Goal: Understand process/instructions

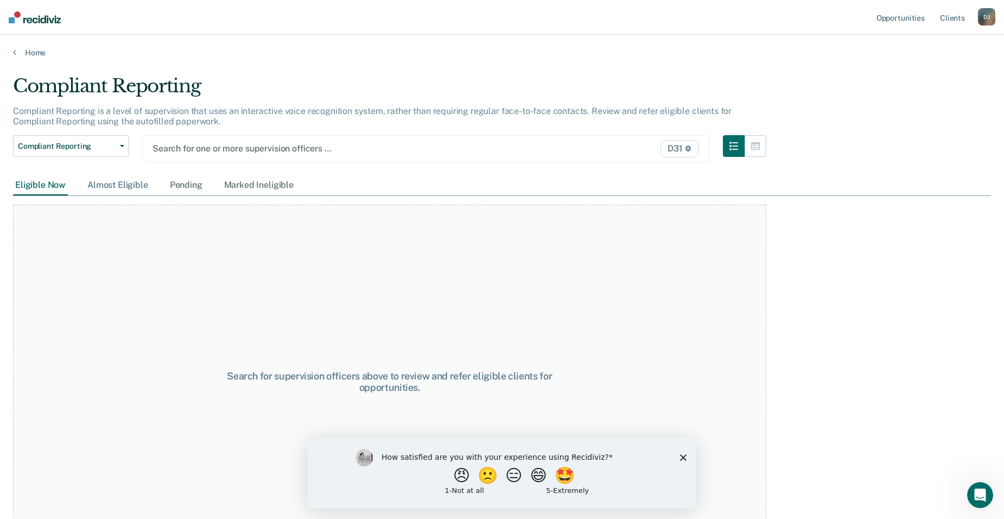
click at [117, 182] on div "Almost Eligible" at bounding box center [117, 185] width 65 height 20
click at [200, 187] on div "Pending" at bounding box center [186, 185] width 37 height 20
click at [286, 185] on div "Marked Ineligible" at bounding box center [259, 185] width 74 height 20
click at [39, 181] on div "Eligible Now" at bounding box center [40, 185] width 55 height 20
click at [124, 179] on div "Almost Eligible" at bounding box center [117, 185] width 65 height 20
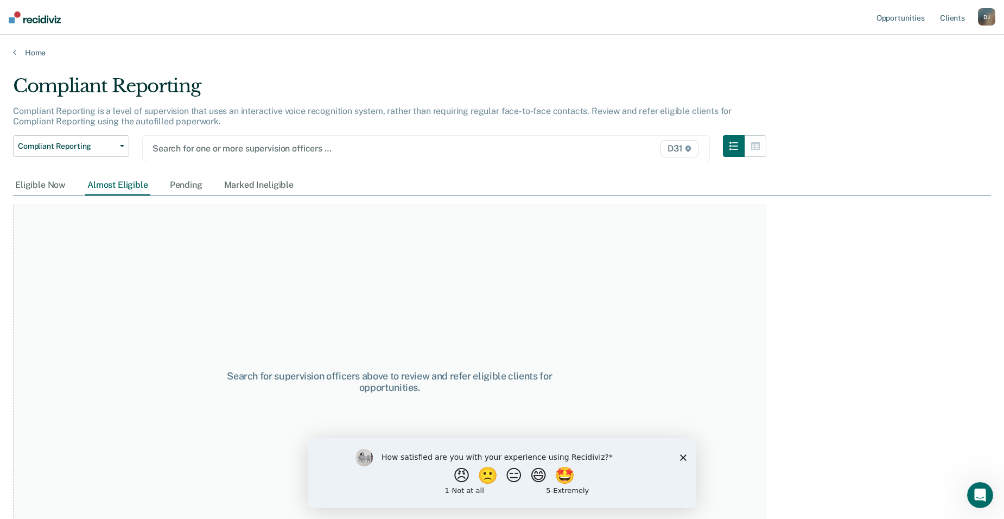
click at [684, 456] on polygon "Close survey" at bounding box center [683, 457] width 7 height 7
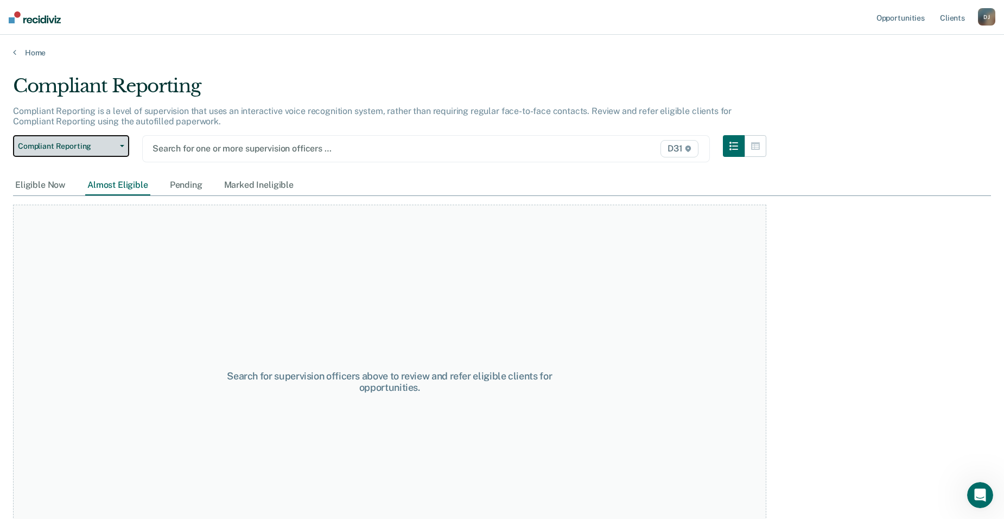
click at [80, 142] on span "Compliant Reporting" at bounding box center [67, 146] width 98 height 9
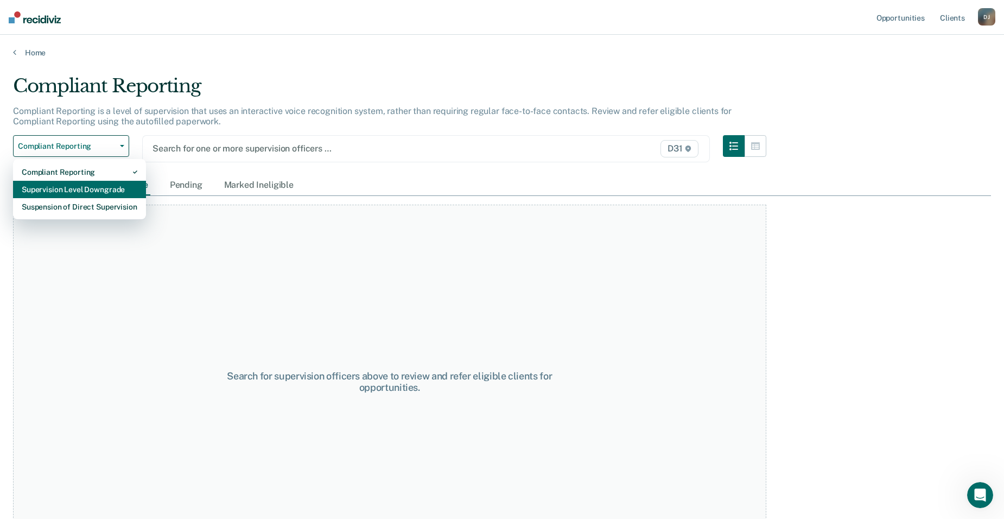
click at [88, 188] on div "Supervision Level Downgrade" at bounding box center [80, 189] width 116 height 17
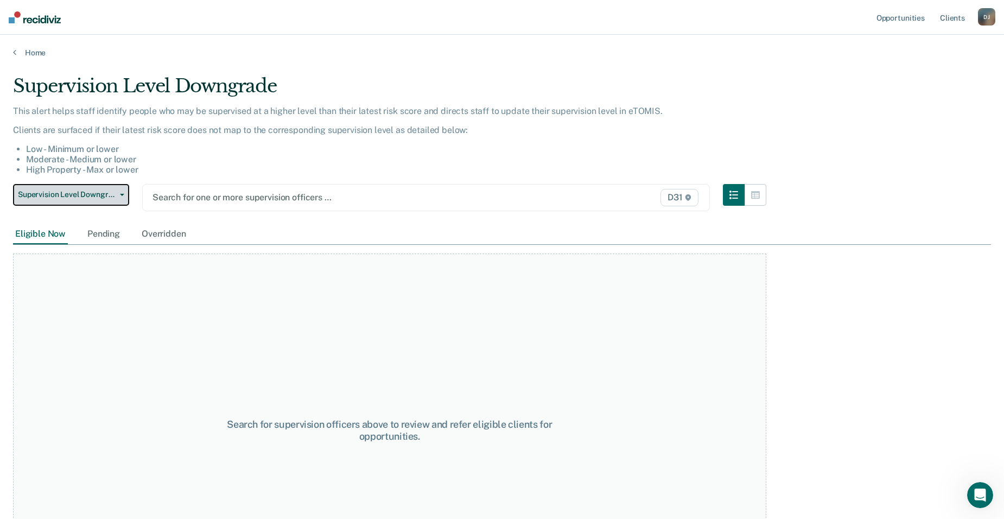
click at [88, 188] on button "Supervision Level Downgrade" at bounding box center [71, 195] width 116 height 22
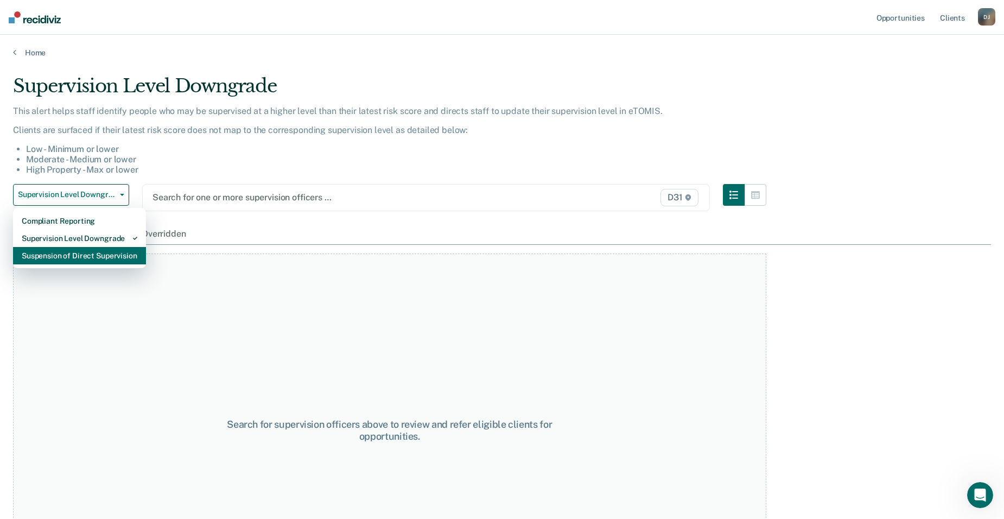
click at [105, 254] on div "Suspension of Direct Supervision" at bounding box center [80, 255] width 116 height 17
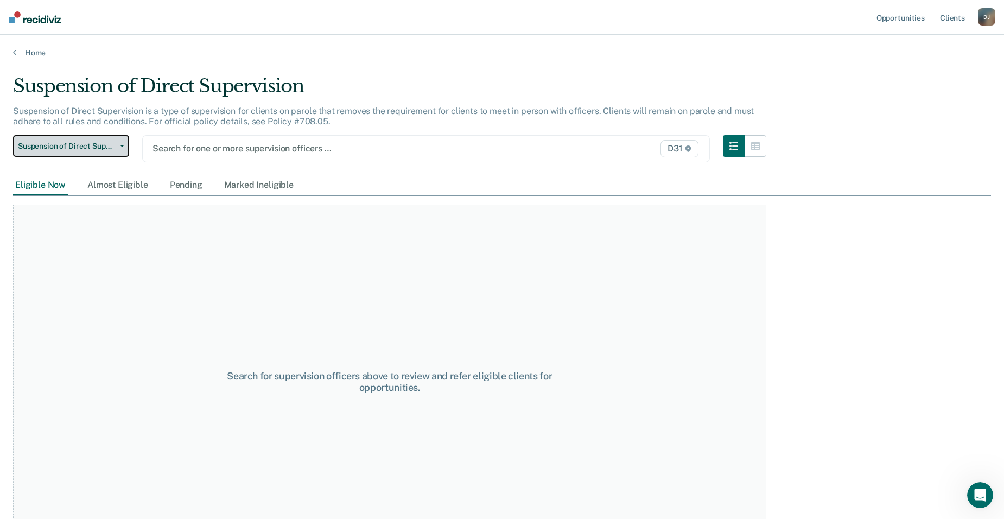
click at [96, 144] on span "Suspension of Direct Supervision" at bounding box center [67, 146] width 98 height 9
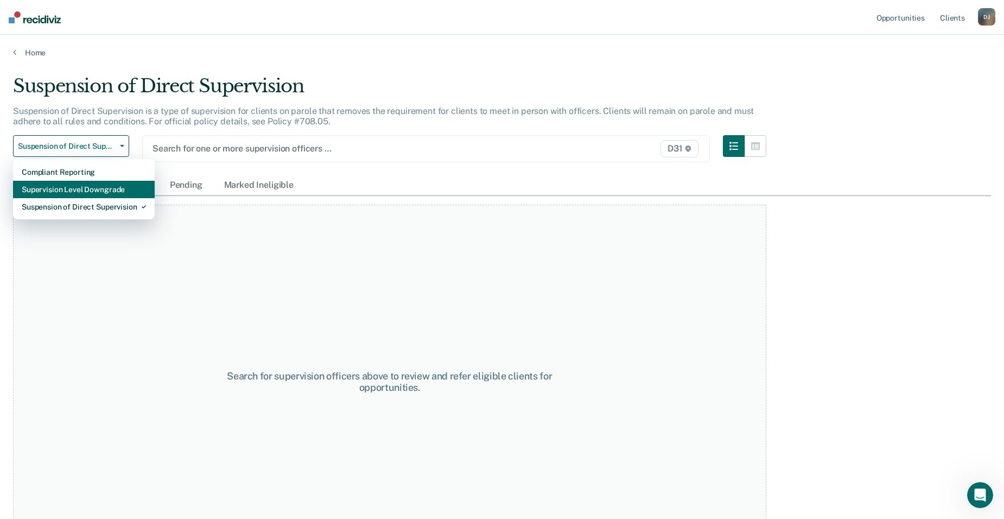
click at [79, 188] on div "Supervision Level Downgrade" at bounding box center [84, 189] width 124 height 17
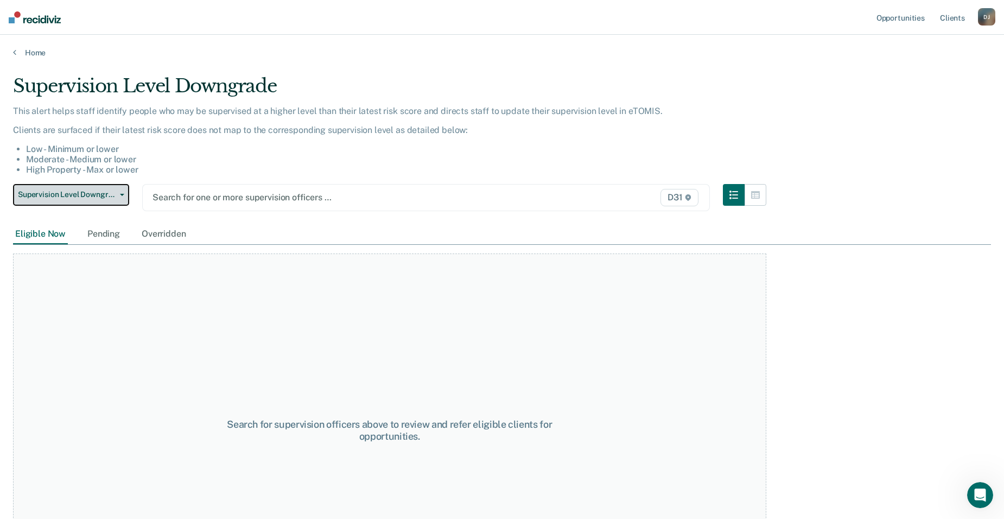
click at [79, 192] on span "Supervision Level Downgrade" at bounding box center [67, 194] width 98 height 9
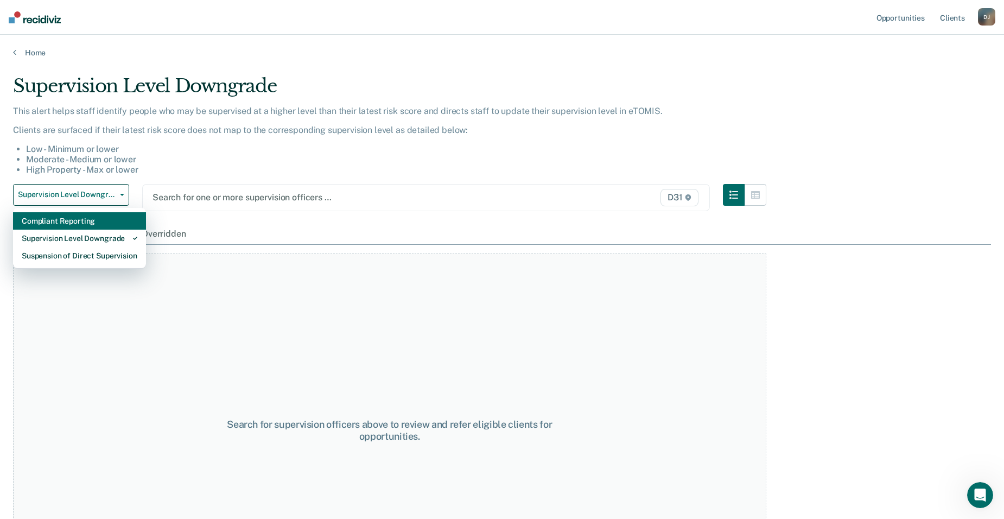
click at [81, 222] on div "Compliant Reporting" at bounding box center [80, 220] width 116 height 17
